Goal: Task Accomplishment & Management: Manage account settings

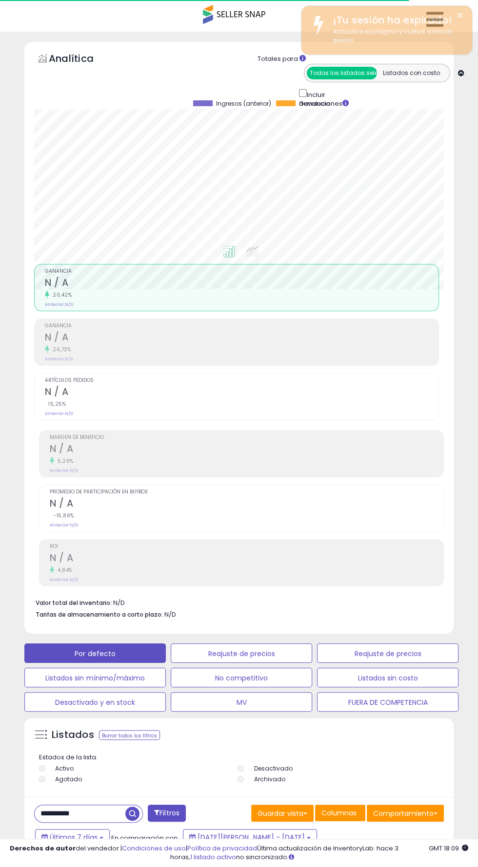
scroll to position [0, 445]
click at [458, 15] on font "×" at bounding box center [460, 15] width 8 height 17
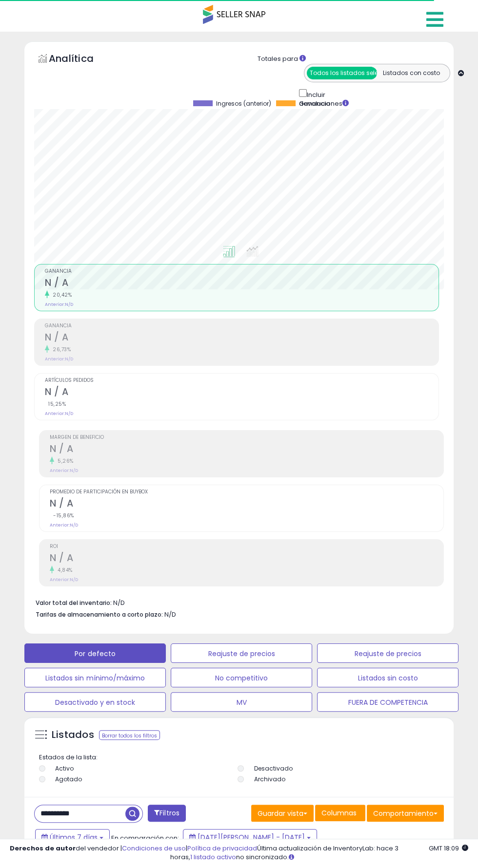
click at [433, 24] on icon at bounding box center [434, 19] width 17 height 19
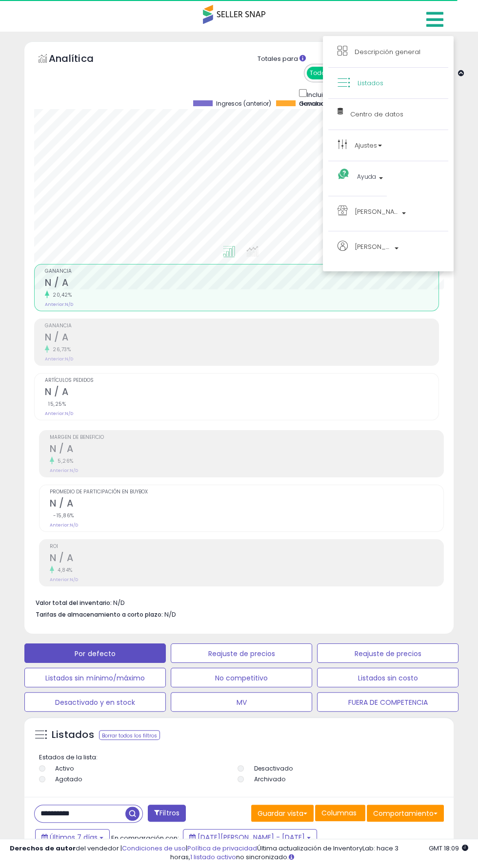
click at [393, 83] on link "Listados" at bounding box center [387, 83] width 101 height 12
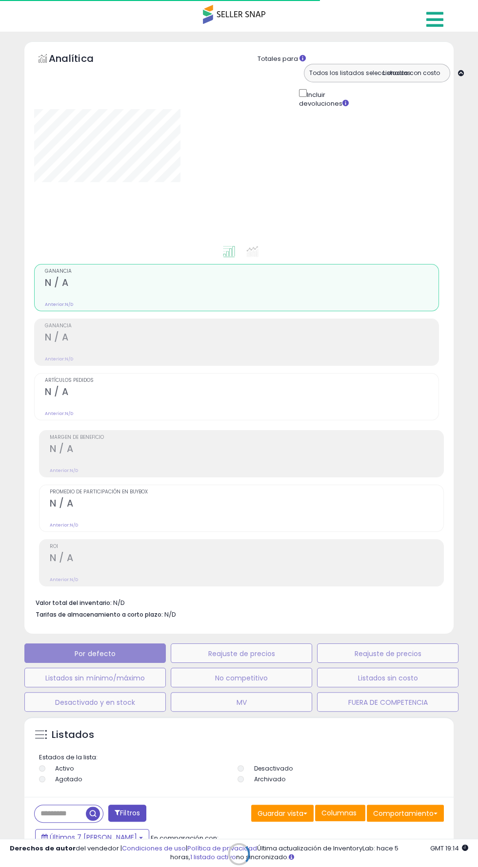
click at [429, 18] on icon at bounding box center [434, 19] width 17 height 19
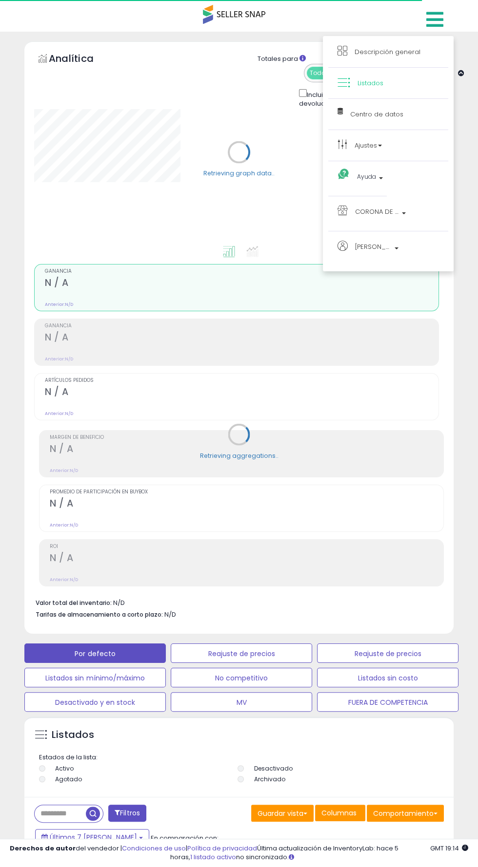
click at [209, 478] on div "Retrieving aggregations.." at bounding box center [239, 441] width 424 height 355
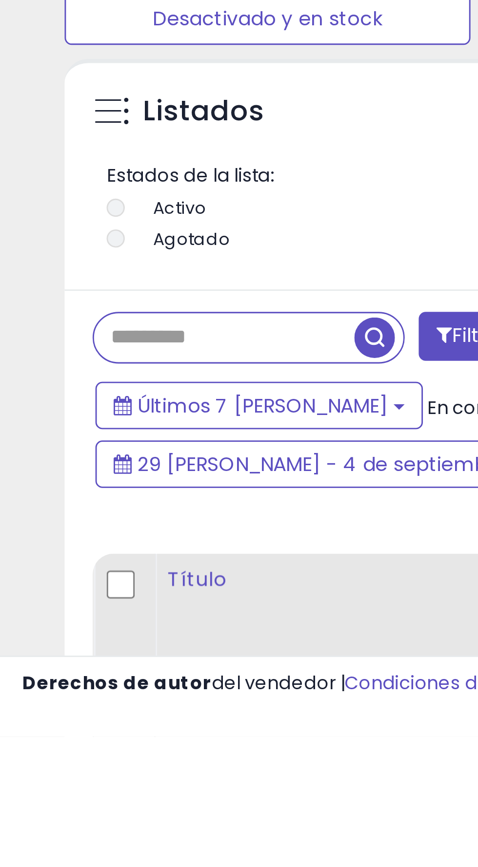
scroll to position [201, 0]
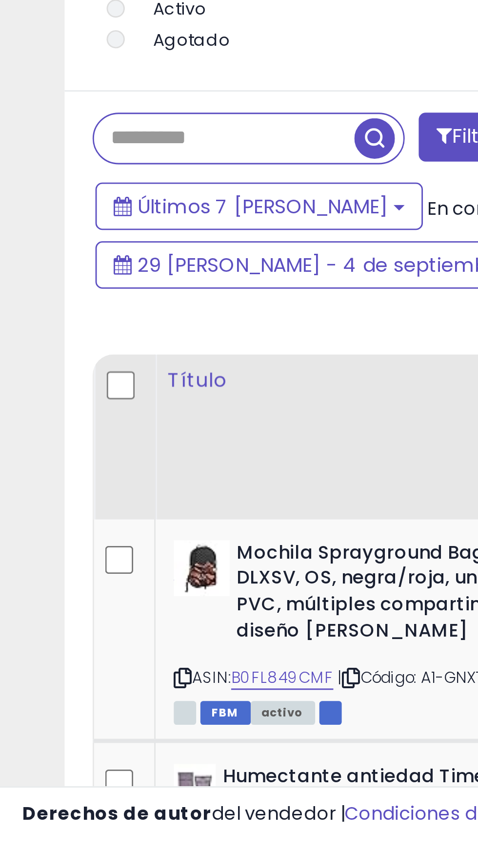
paste input "**********"
type input "**********"
click at [134, 612] on span "button" at bounding box center [132, 613] width 14 height 14
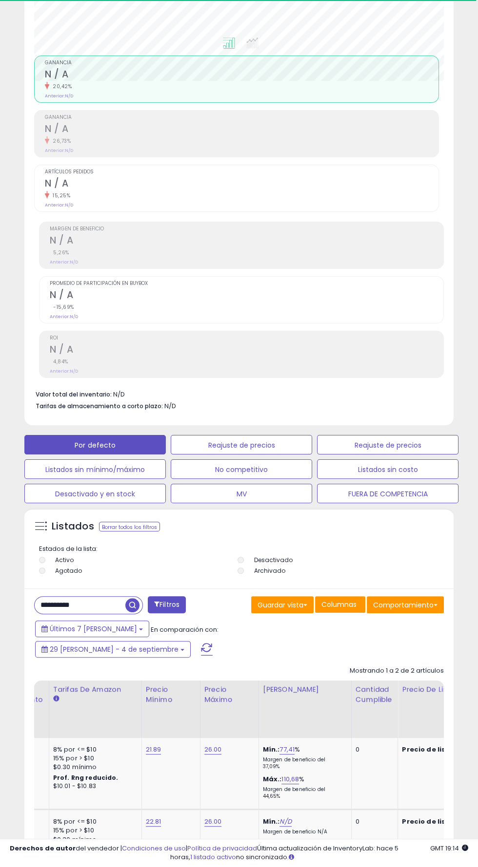
scroll to position [0, 270]
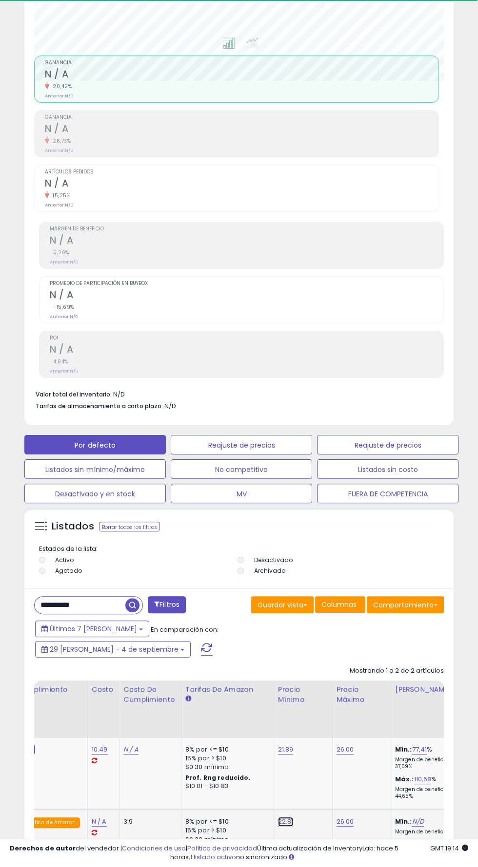
click at [278, 817] on font "22.81" at bounding box center [286, 821] width 16 height 9
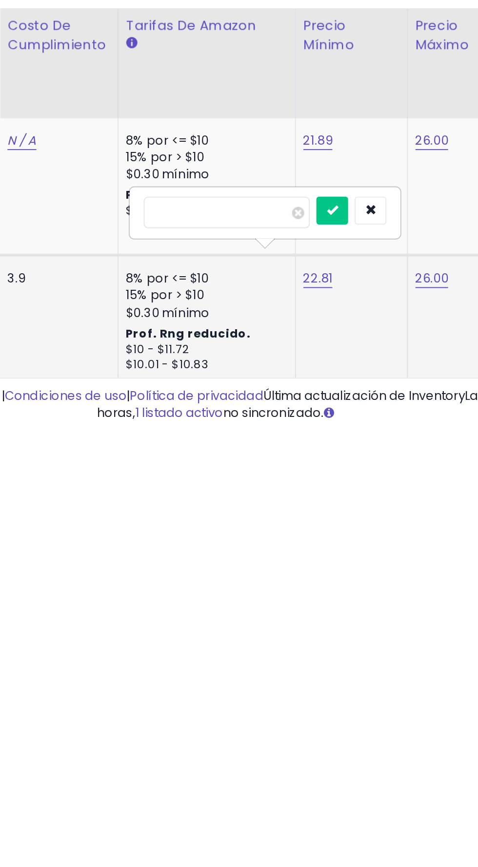
type input "*"
type input "*****"
click at [301, 745] on button "submit" at bounding box center [293, 752] width 17 height 15
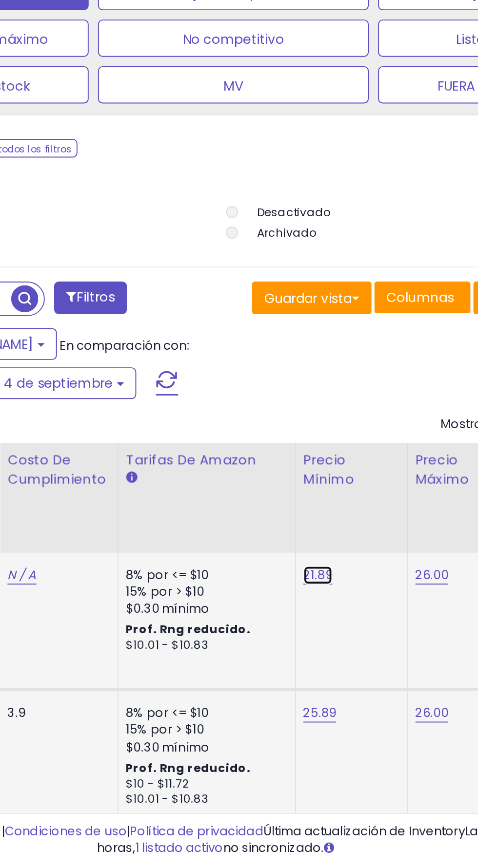
click at [278, 719] on link "21.89" at bounding box center [286, 715] width 16 height 10
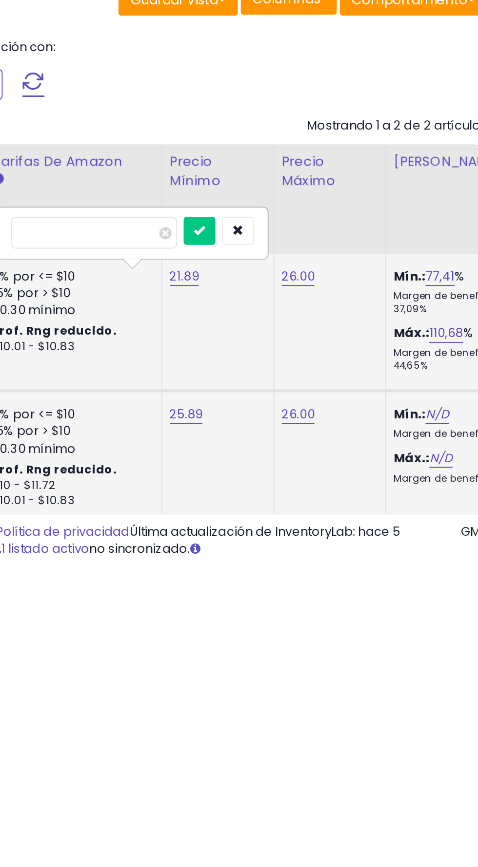
type input "*"
type input "*****"
click at [296, 688] on icon "submit" at bounding box center [293, 691] width 6 height 6
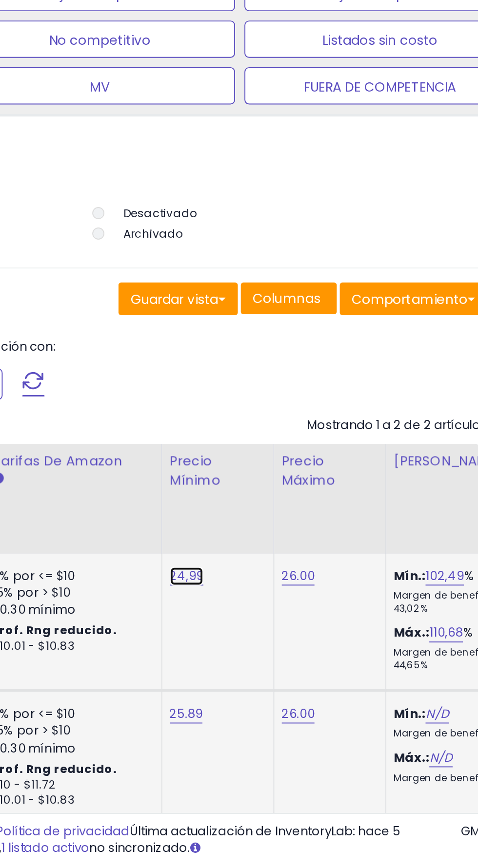
click at [278, 715] on font "24,99" at bounding box center [287, 714] width 18 height 9
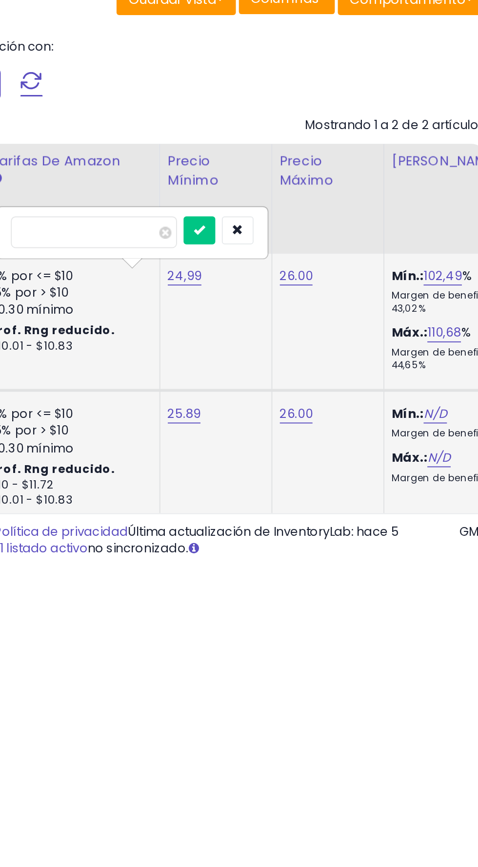
type input "*****"
click at [303, 696] on button "submit" at bounding box center [294, 691] width 17 height 15
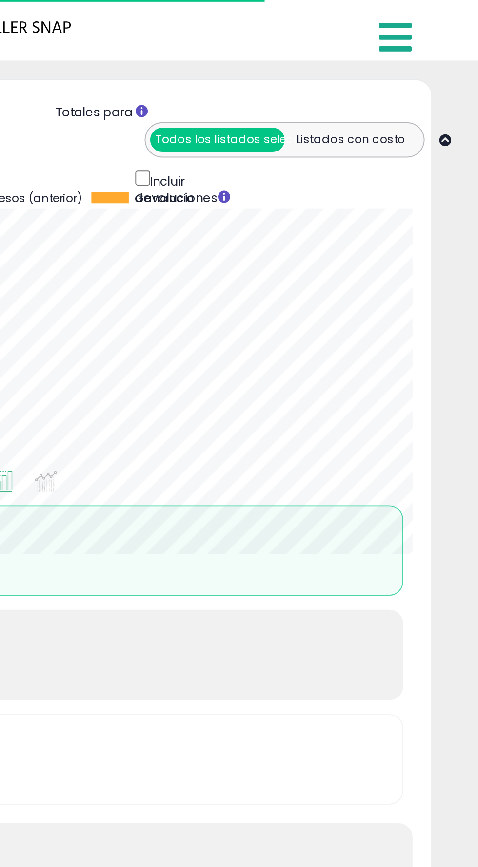
click at [427, 20] on icon at bounding box center [434, 19] width 17 height 19
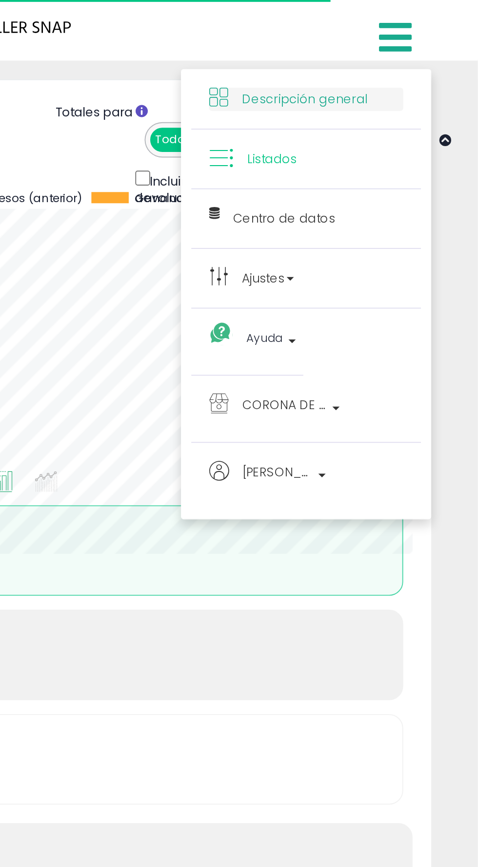
click at [373, 50] on font "Descripción general" at bounding box center [387, 51] width 66 height 9
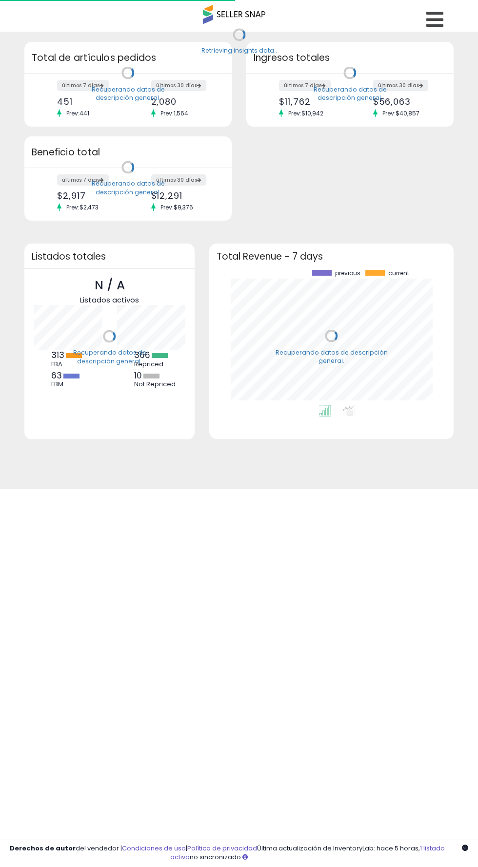
scroll to position [135, 224]
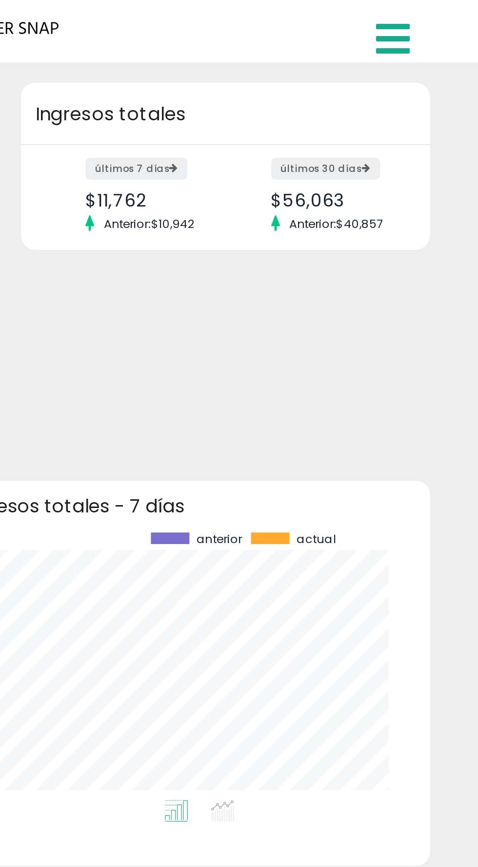
click at [440, 19] on icon at bounding box center [434, 19] width 17 height 19
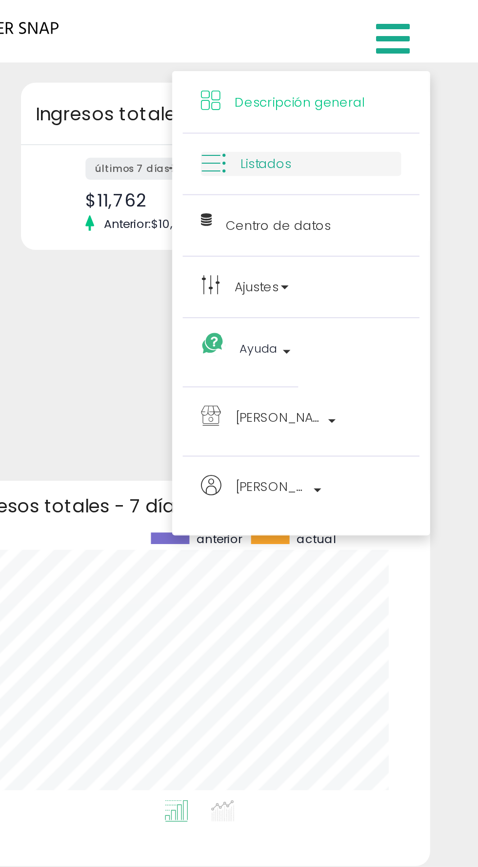
click at [402, 86] on link "Listados" at bounding box center [387, 83] width 101 height 12
